Goal: Transaction & Acquisition: Purchase product/service

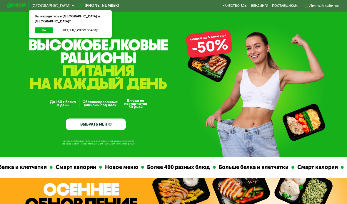
click at [38, 27] on button "Да" at bounding box center [44, 30] width 19 height 6
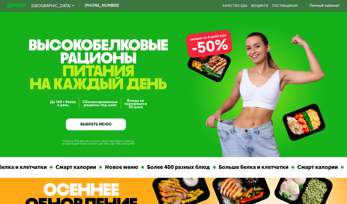
click at [82, 123] on link "ВЫБРАТЬ МЕНЮ" at bounding box center [96, 124] width 60 height 12
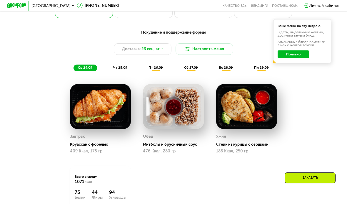
scroll to position [375, 0]
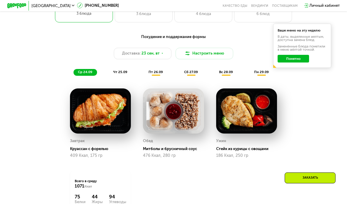
click at [294, 58] on button "Понятно" at bounding box center [293, 59] width 31 height 8
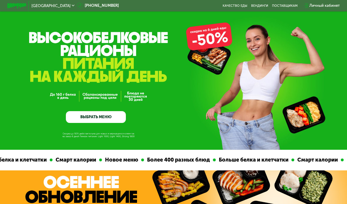
scroll to position [0, 0]
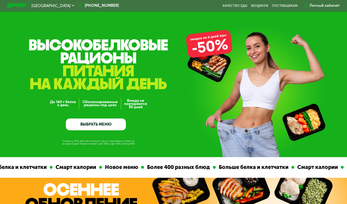
click at [117, 124] on link "ВЫБРАТЬ МЕНЮ" at bounding box center [96, 124] width 60 height 12
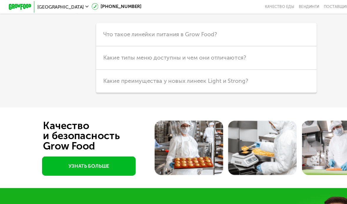
scroll to position [1399, 0]
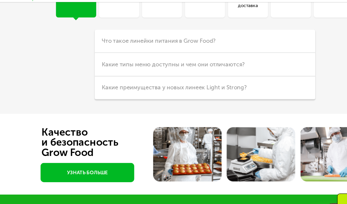
click at [166, 41] on span "Что такое линейки питания в Grow Food?" at bounding box center [135, 44] width 96 height 6
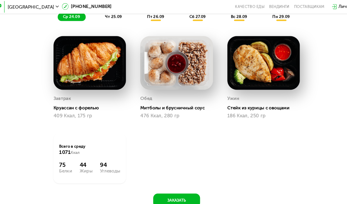
scroll to position [425, 0]
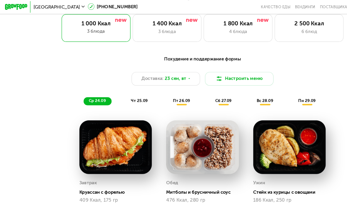
click at [124, 85] on span "чт 25.09" at bounding box center [120, 84] width 14 height 4
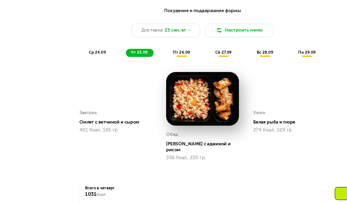
scroll to position [406, 0]
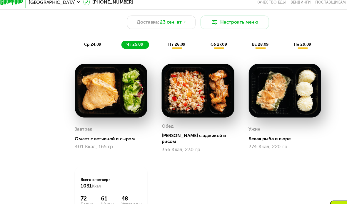
click at [162, 38] on div "ср 24.09 чт 25.09 пт 26.09 сб 27.09 вс 28.09 пн 29.09" at bounding box center [174, 41] width 200 height 7
click at [155, 39] on span "пт 26.09" at bounding box center [156, 41] width 14 height 4
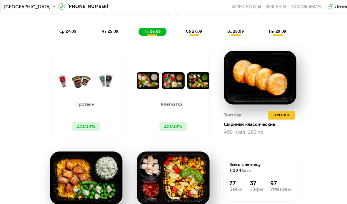
scroll to position [416, 0]
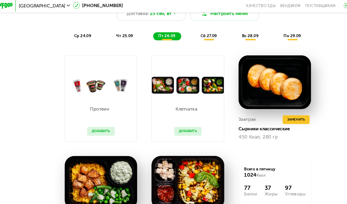
click at [74, 32] on div "ср 24.09" at bounding box center [86, 31] width 24 height 7
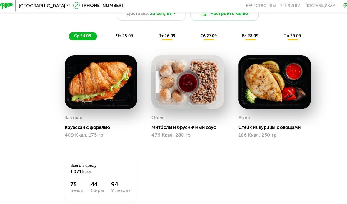
click at [180, 33] on div "сб 27.09" at bounding box center [191, 31] width 23 height 7
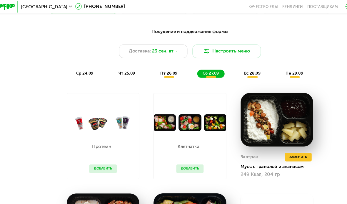
scroll to position [374, 0]
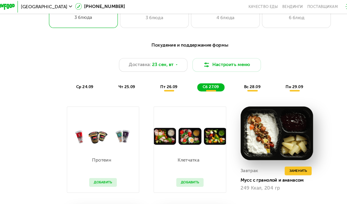
click at [79, 74] on div "ср 24.09" at bounding box center [86, 73] width 24 height 7
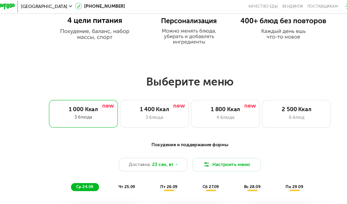
scroll to position [299, 0]
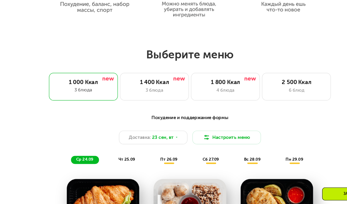
click at [144, 88] on div "3 блюда" at bounding box center [144, 91] width 48 height 6
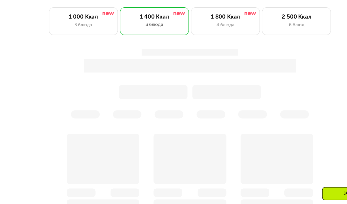
scroll to position [363, 0]
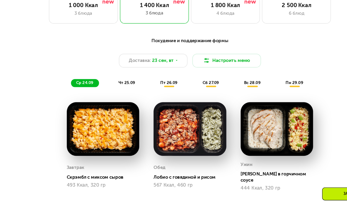
click at [63, 23] on div "3 блюда" at bounding box center [84, 26] width 48 height 6
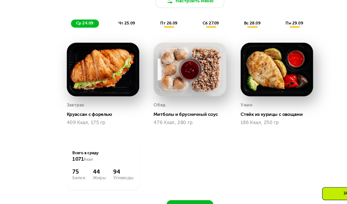
scroll to position [414, 0]
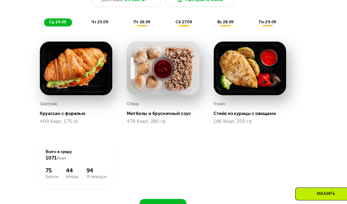
click at [109, 30] on div "чт 25.09" at bounding box center [120, 33] width 23 height 7
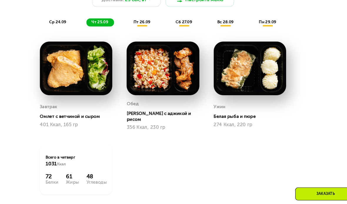
click at [149, 31] on span "пт 26.09" at bounding box center [156, 33] width 14 height 4
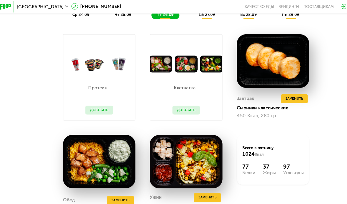
scroll to position [410, 0]
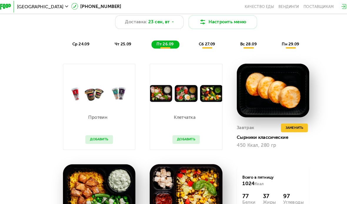
click at [181, 35] on div "сб 27.09" at bounding box center [191, 37] width 23 height 7
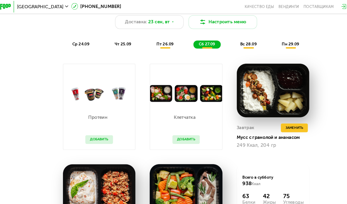
click at [180, 39] on div "сб 27.09" at bounding box center [191, 37] width 23 height 7
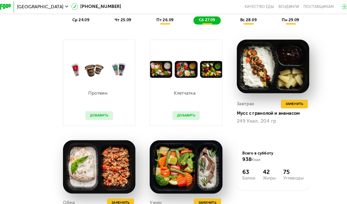
scroll to position [411, 0]
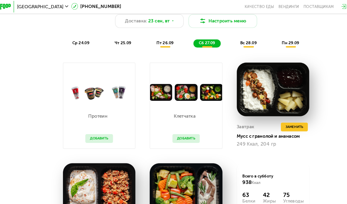
click at [219, 35] on span "вс 28.09" at bounding box center [226, 36] width 14 height 4
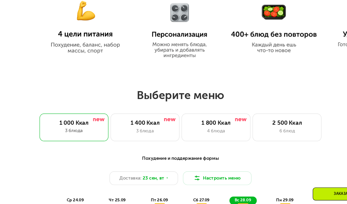
scroll to position [265, 0]
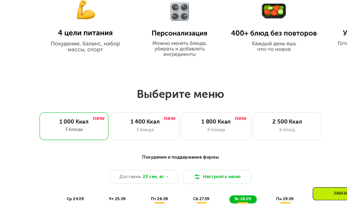
click at [240, 114] on div "2 500 Ккал" at bounding box center [264, 117] width 48 height 6
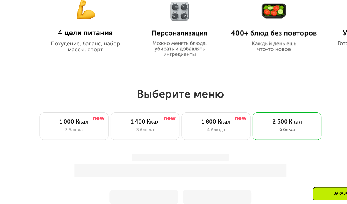
click at [234, 109] on div "2 500 Ккал 6 блюд" at bounding box center [263, 120] width 58 height 23
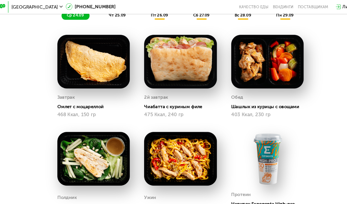
scroll to position [429, 0]
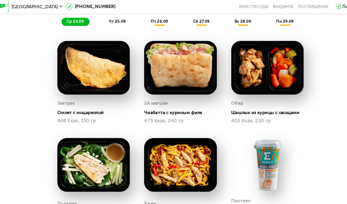
click at [113, 16] on span "чт 25.09" at bounding box center [120, 18] width 14 height 4
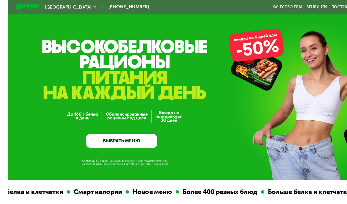
scroll to position [3, 0]
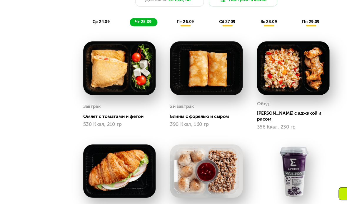
click at [93, 30] on div "ср 24.09" at bounding box center [86, 33] width 24 height 7
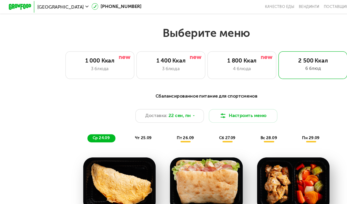
scroll to position [332, 0]
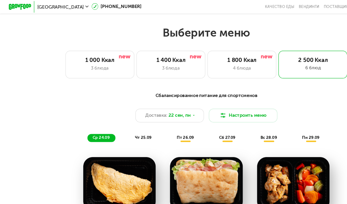
click at [102, 59] on div "3 блюда" at bounding box center [84, 57] width 48 height 6
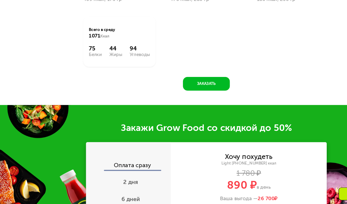
scroll to position [531, 0]
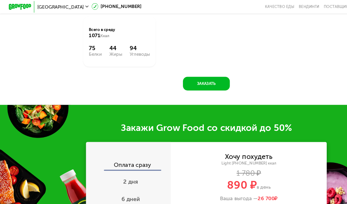
click at [182, 70] on button "Заказать" at bounding box center [173, 69] width 39 height 11
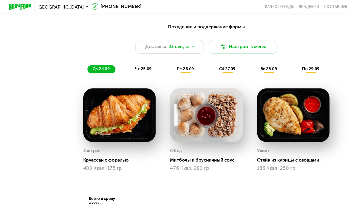
scroll to position [389, 0]
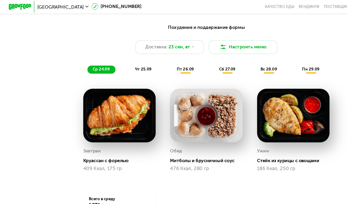
click at [124, 56] on span "чт 25.09" at bounding box center [120, 58] width 14 height 4
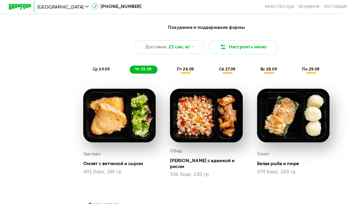
click at [153, 61] on div "пт 26.09" at bounding box center [157, 58] width 24 height 7
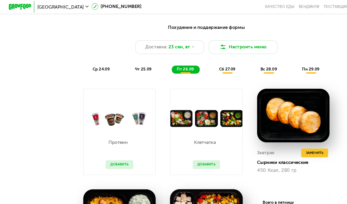
click at [182, 59] on div "сб 27.09" at bounding box center [191, 58] width 23 height 7
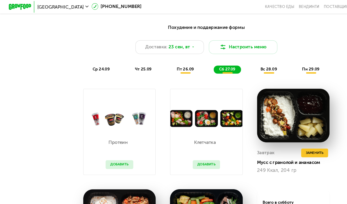
click at [223, 59] on span "вс 28.09" at bounding box center [226, 58] width 14 height 4
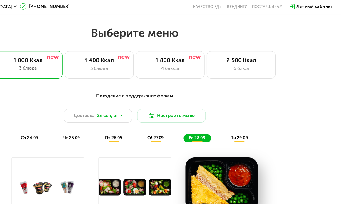
scroll to position [329, 0]
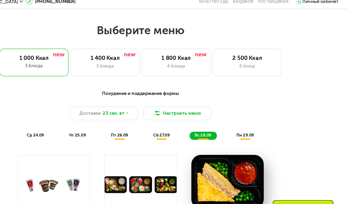
click at [254, 116] on span "пн 29.09" at bounding box center [261, 118] width 15 height 4
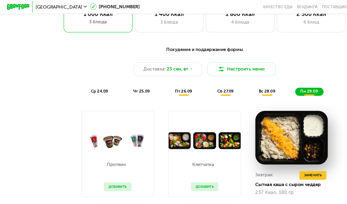
scroll to position [367, 0]
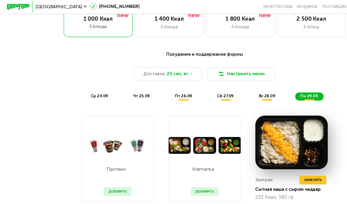
click at [85, 84] on div "ср 24.09" at bounding box center [86, 81] width 24 height 7
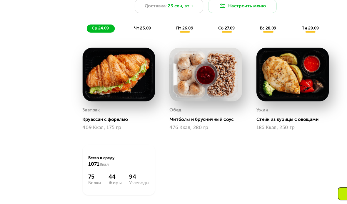
scroll to position [410, 0]
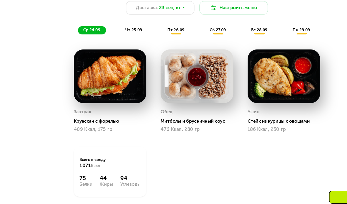
click at [121, 34] on div "чт 25.09" at bounding box center [120, 37] width 23 height 7
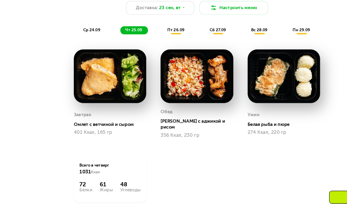
click at [148, 20] on div "Похудение и поддержание формы Доставка: 23 сен, вт Настроить меню ср 24.09 чт 2…" at bounding box center [174, 20] width 286 height 42
click at [149, 35] on span "пт 26.09" at bounding box center [156, 37] width 14 height 4
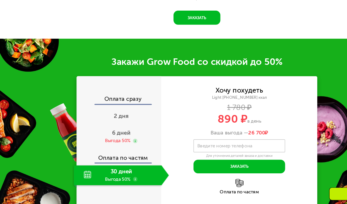
scroll to position [627, 0]
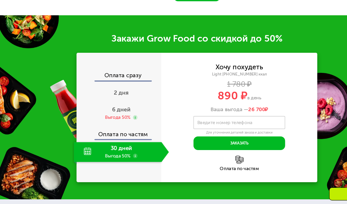
click at [109, 111] on div "Выгода 50%" at bounding box center [106, 113] width 21 height 5
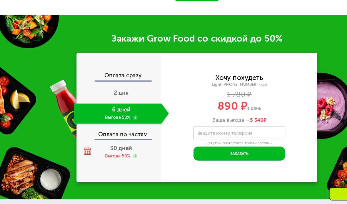
click at [112, 85] on div "2 дня" at bounding box center [110, 93] width 80 height 17
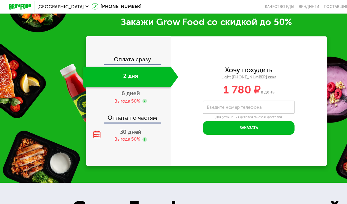
scroll to position [635, 0]
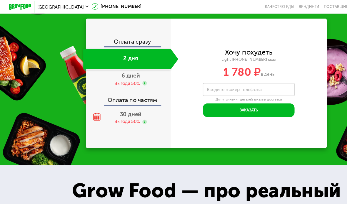
click at [120, 63] on div "6 дней Выгода 50%" at bounding box center [110, 66] width 80 height 17
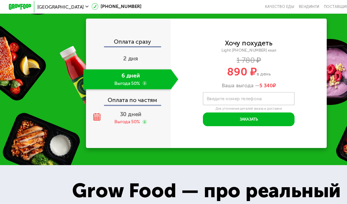
click at [112, 94] on span "30 дней" at bounding box center [110, 96] width 18 height 6
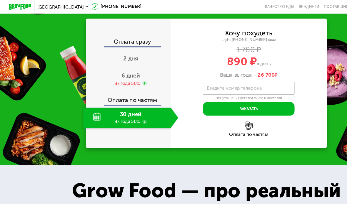
click at [124, 71] on div at bounding box center [122, 70] width 4 height 4
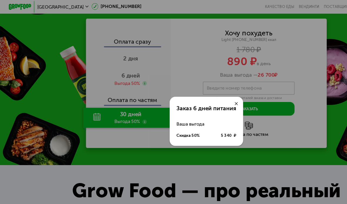
click at [198, 71] on div "Заказ 6 дней питания Ваша выгода Скидка 50% 5 340 ₽" at bounding box center [173, 102] width 347 height 204
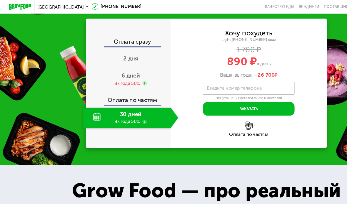
click at [127, 61] on div "6 дней Выгода 50%" at bounding box center [110, 66] width 80 height 17
